Goal: Task Accomplishment & Management: Manage account settings

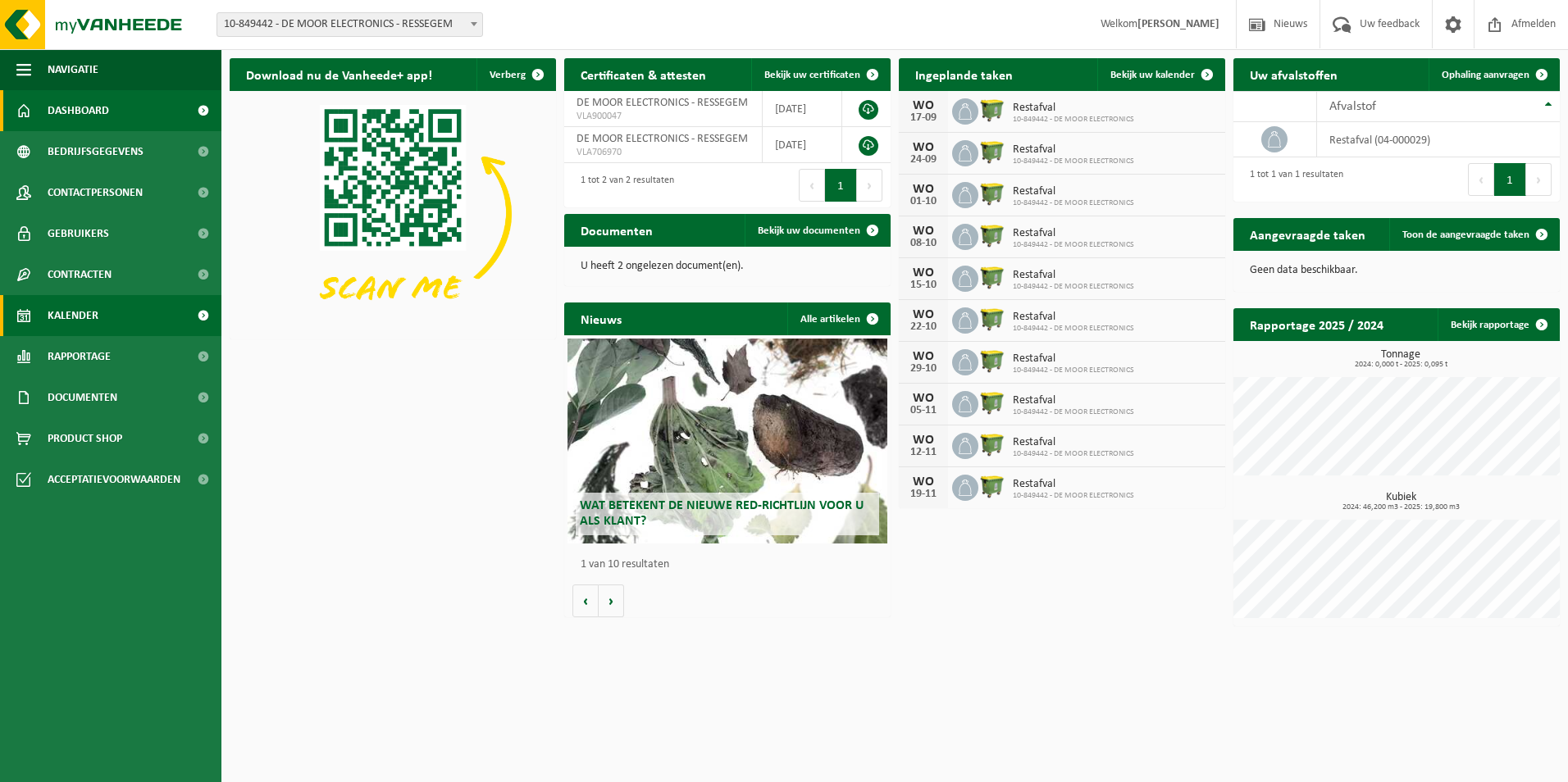
click at [77, 311] on span "Kalender" at bounding box center [73, 316] width 51 height 41
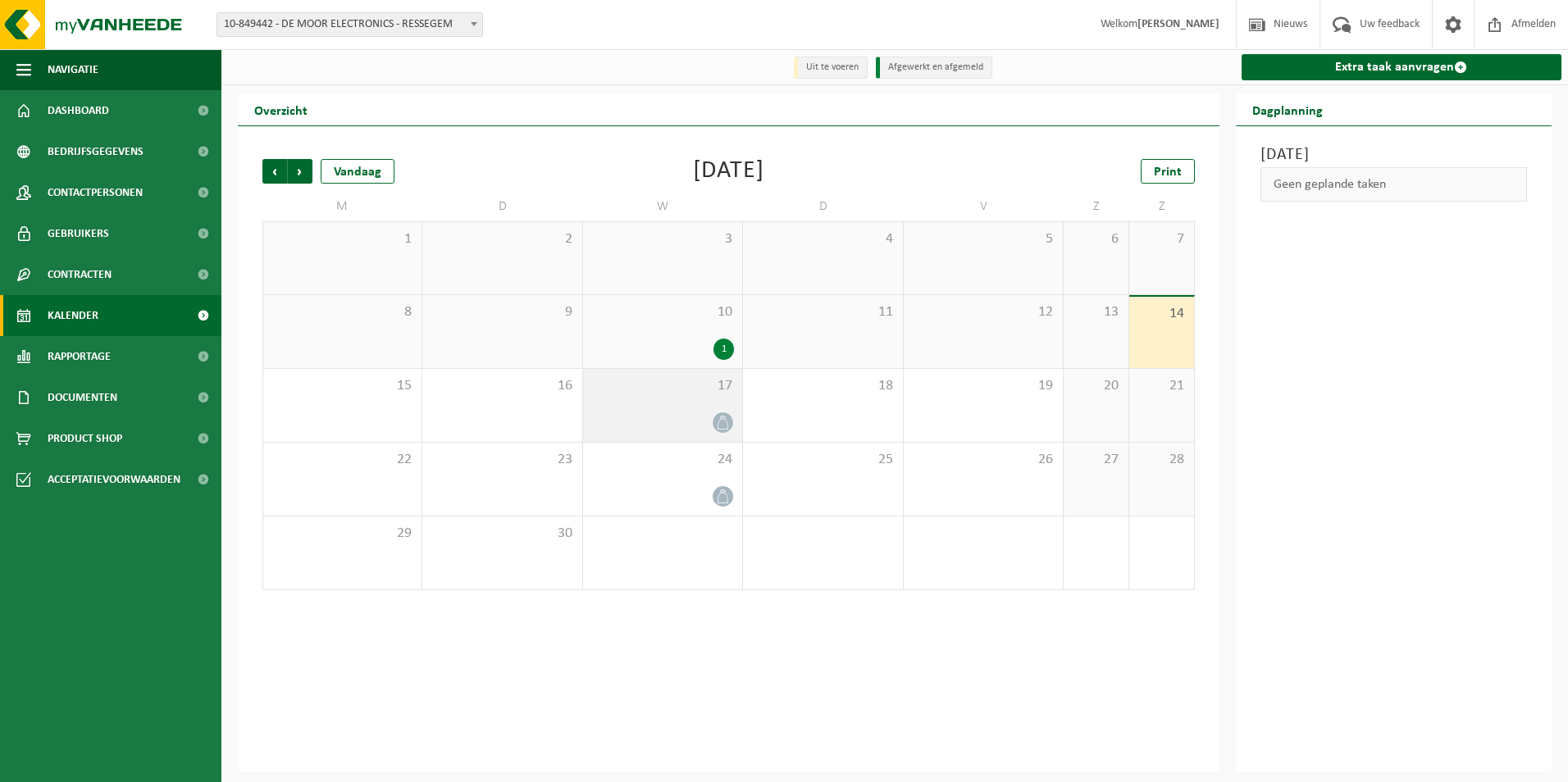
click at [708, 407] on div "17" at bounding box center [662, 406] width 159 height 73
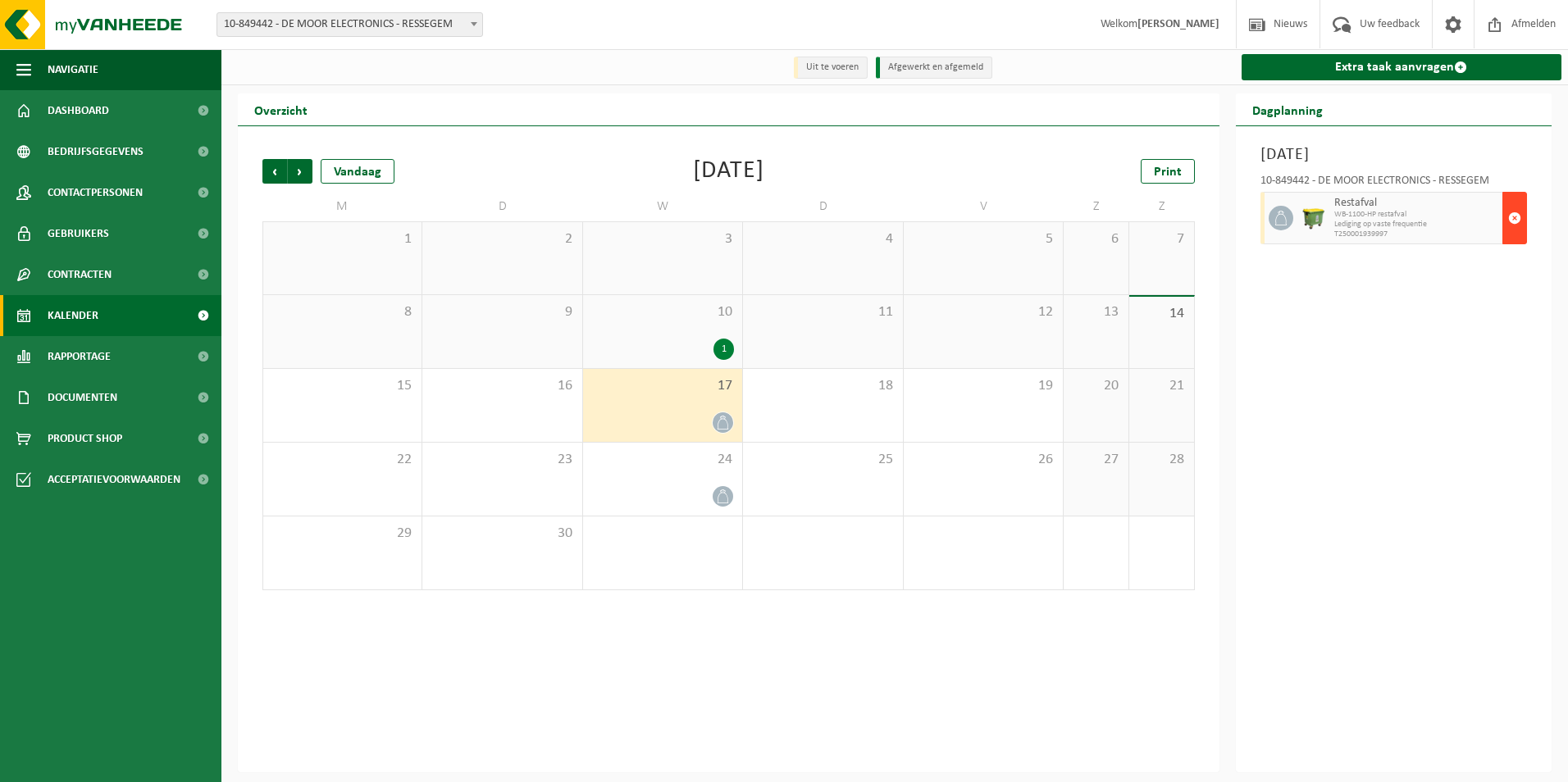
click at [1515, 217] on span "button" at bounding box center [1515, 217] width 13 height 33
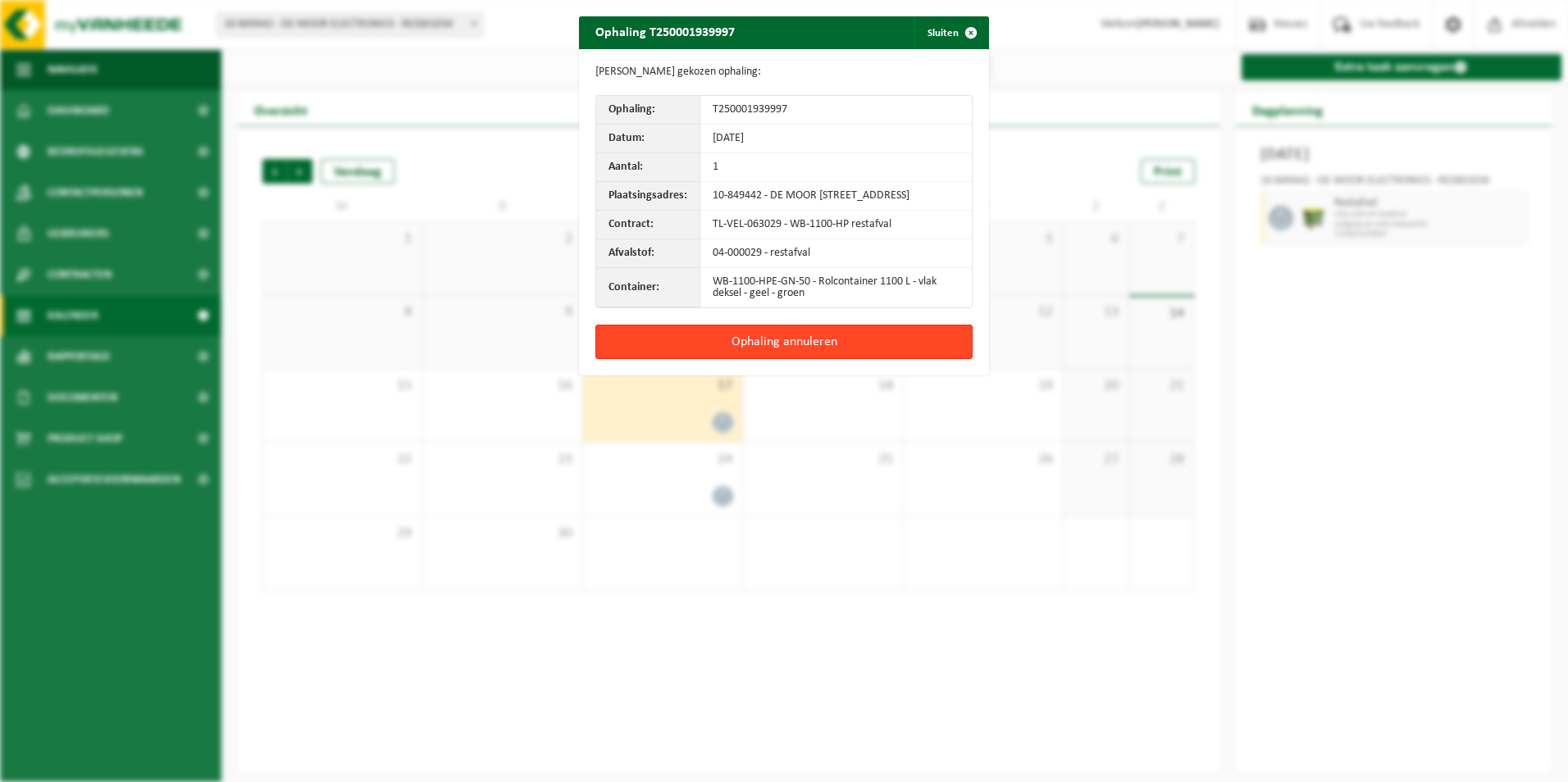
click at [745, 356] on button "Ophaling annuleren" at bounding box center [784, 342] width 377 height 35
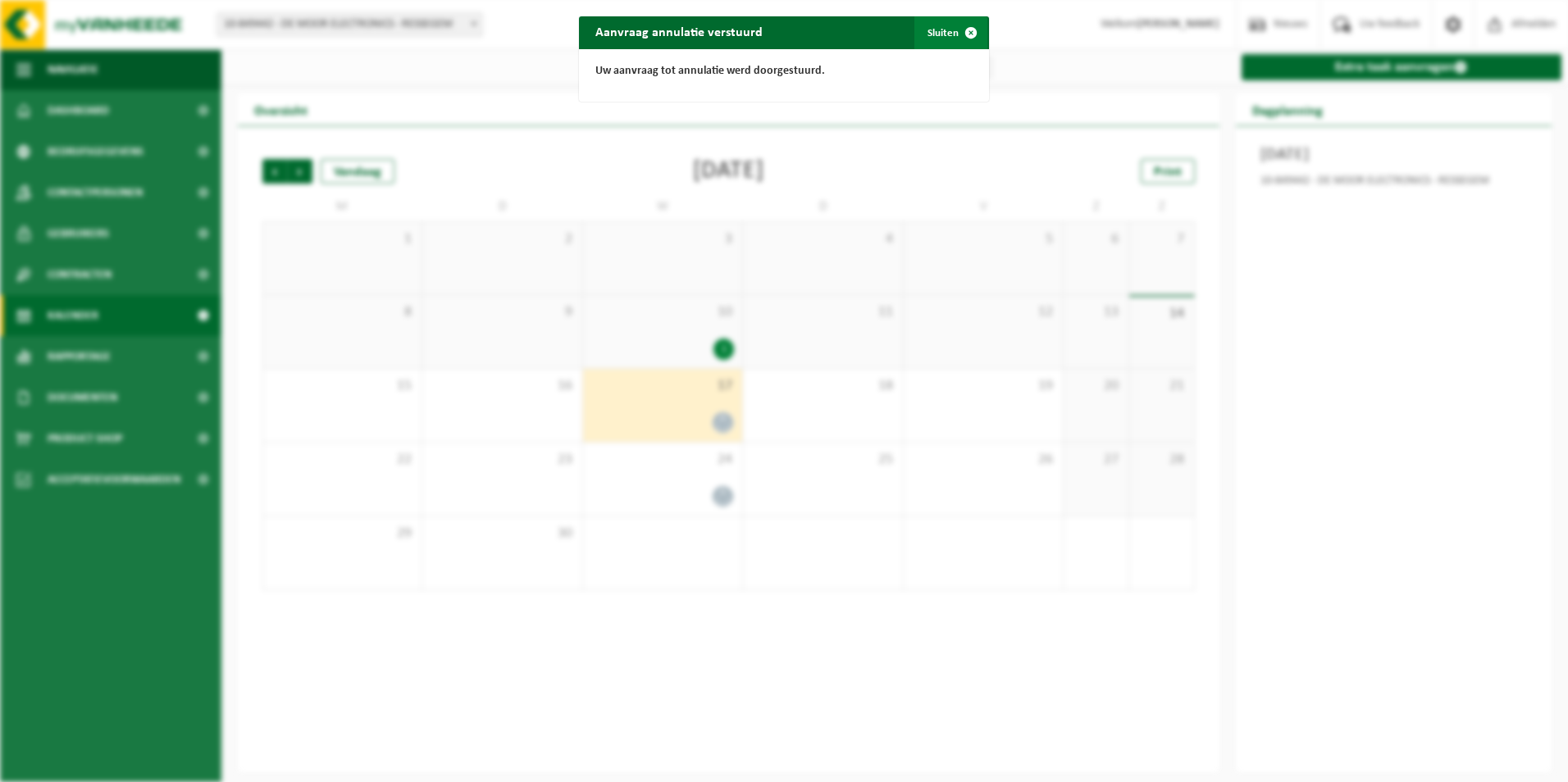
click at [969, 30] on span "button" at bounding box center [970, 32] width 33 height 33
